Goal: Check status: Check status

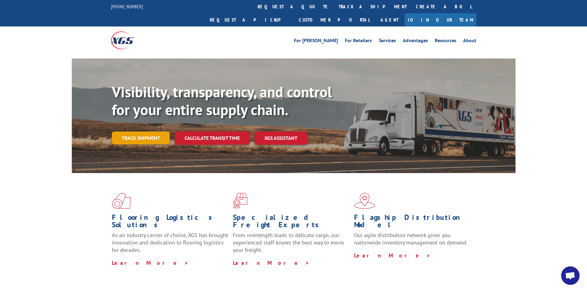
click at [150, 132] on link "Track shipment" at bounding box center [141, 138] width 58 height 13
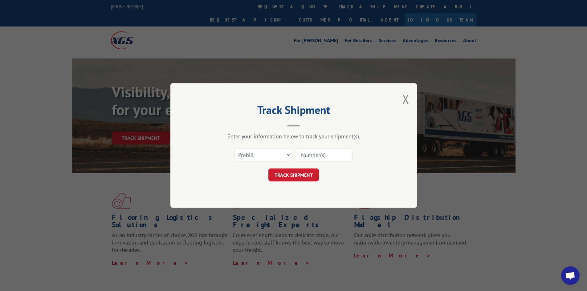
paste input "15970172"
type input "15970172"
drag, startPoint x: 306, startPoint y: 167, endPoint x: 303, endPoint y: 172, distance: 6.2
click at [306, 168] on form "Select category... Probill BOL PO 15970172 TRACK SHIPMENT" at bounding box center [293, 163] width 185 height 37
click at [303, 172] on button "TRACK SHIPMENT" at bounding box center [294, 175] width 51 height 13
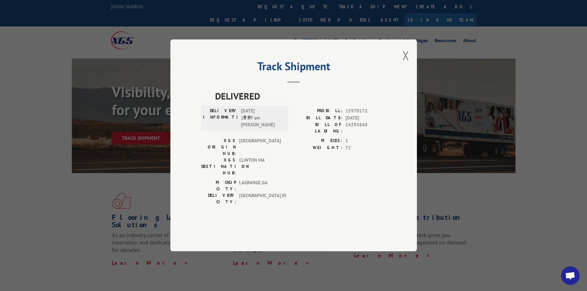
click at [399, 74] on div "Track Shipment DELIVERED DELIVERY INFORMATION: [DATE] 11:27 am [PERSON_NAME]: 1…" at bounding box center [294, 145] width 247 height 212
drag, startPoint x: 403, startPoint y: 72, endPoint x: 411, endPoint y: 72, distance: 7.4
click at [404, 64] on button "Close modal" at bounding box center [406, 55] width 7 height 16
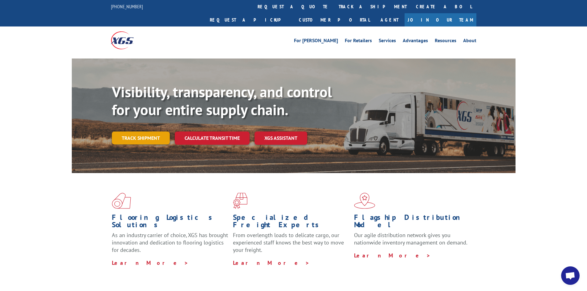
click at [143, 132] on link "Track shipment" at bounding box center [141, 138] width 58 height 13
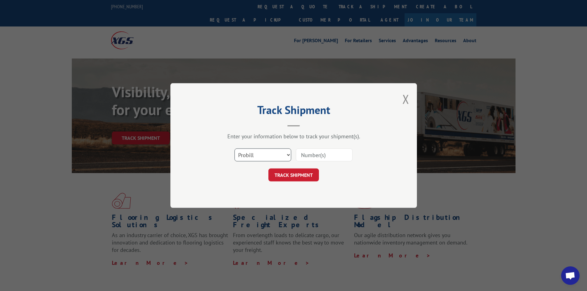
click at [270, 160] on select "Select category... Probill BOL PO" at bounding box center [263, 155] width 57 height 13
click at [235, 149] on select "Select category... Probill BOL PO" at bounding box center [263, 155] width 57 height 13
click at [331, 153] on input at bounding box center [324, 155] width 57 height 13
paste input "15970172"
type input "15970172"
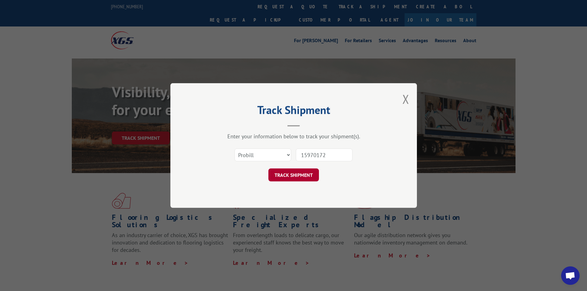
click at [311, 182] on div "Track Shipment Enter your information below to track your shipment(s). Select c…" at bounding box center [294, 145] width 247 height 125
click at [310, 179] on button "TRACK SHIPMENT" at bounding box center [294, 175] width 51 height 13
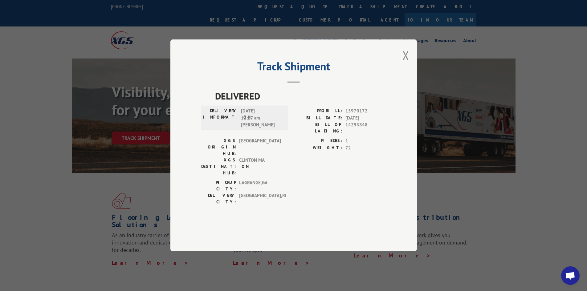
click at [407, 64] on button "Close modal" at bounding box center [406, 55] width 7 height 16
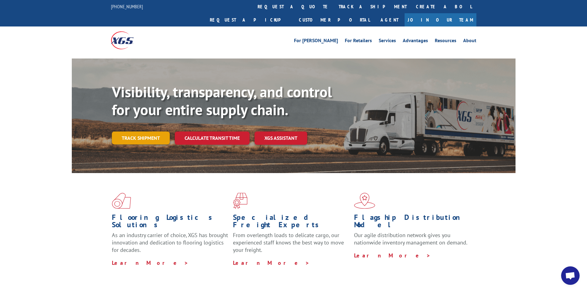
click at [131, 132] on link "Track shipment" at bounding box center [141, 138] width 58 height 13
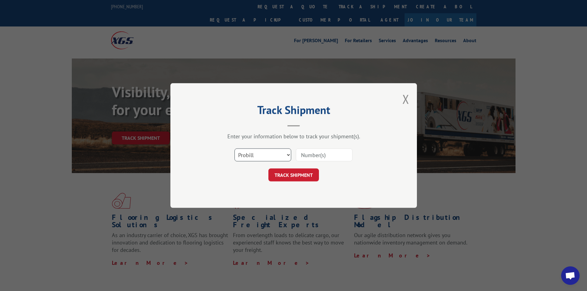
click at [275, 155] on select "Select category... Probill BOL PO" at bounding box center [263, 155] width 57 height 13
select select "bol"
click at [235, 149] on select "Select category... Probill BOL PO" at bounding box center [263, 155] width 57 height 13
click at [319, 157] on input at bounding box center [324, 155] width 57 height 13
paste input "6200042169"
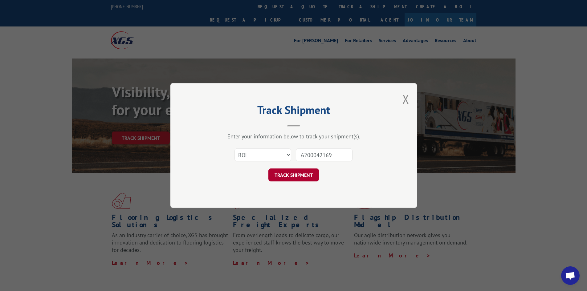
type input "6200042169"
click at [303, 173] on button "TRACK SHIPMENT" at bounding box center [294, 175] width 51 height 13
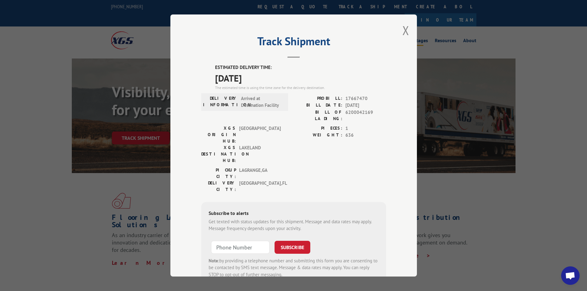
click at [405, 28] on button "Close modal" at bounding box center [406, 30] width 7 height 16
